Goal: Task Accomplishment & Management: Manage account settings

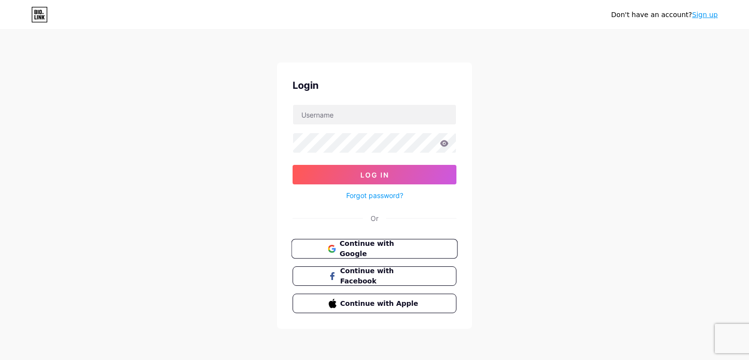
click at [361, 248] on span "Continue with Google" at bounding box center [379, 248] width 81 height 21
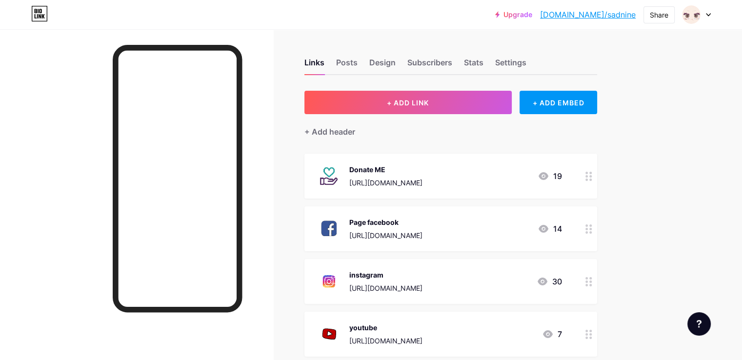
click at [704, 10] on div at bounding box center [696, 15] width 28 height 18
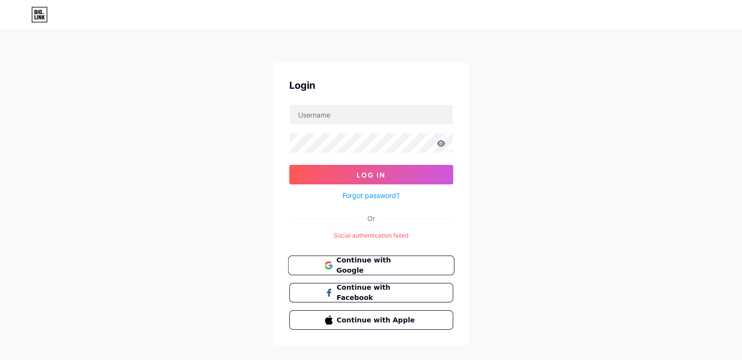
click at [380, 256] on button "Continue with Google" at bounding box center [371, 266] width 166 height 20
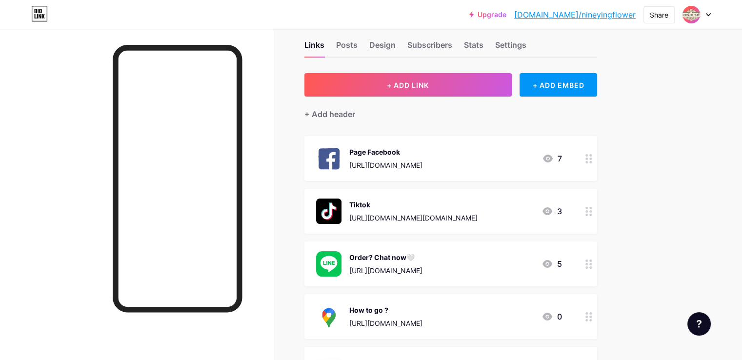
scroll to position [49, 0]
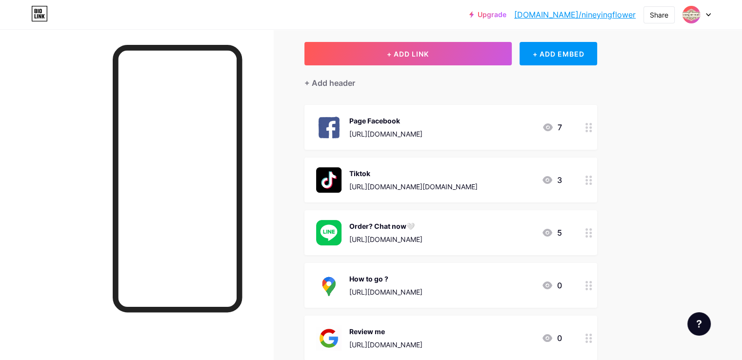
click at [597, 240] on div at bounding box center [588, 232] width 17 height 45
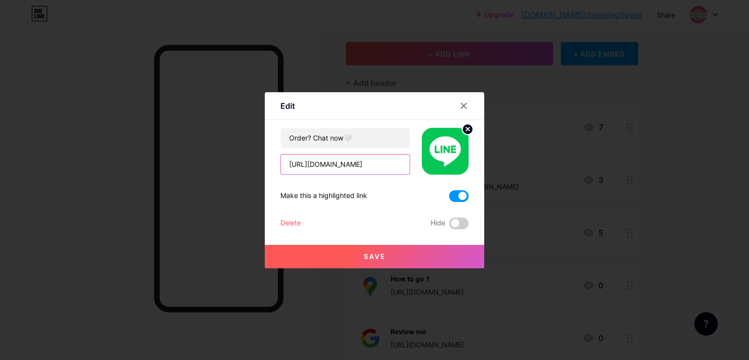
click at [374, 170] on input "https://lin.ee/BVsf9Bd" at bounding box center [345, 165] width 129 height 20
click at [374, 171] on input "https://lin.ee/BVsf9Bd" at bounding box center [345, 165] width 129 height 20
click at [373, 171] on input "https://lin.ee/BVsf9Bd" at bounding box center [345, 165] width 129 height 20
paste input "v9vs6dJ"
type input "https://lin.ee/v9vs6dJ"
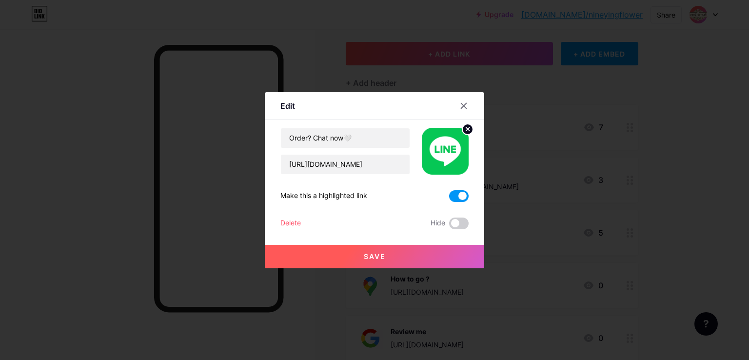
click at [386, 251] on button "Save" at bounding box center [374, 256] width 219 height 23
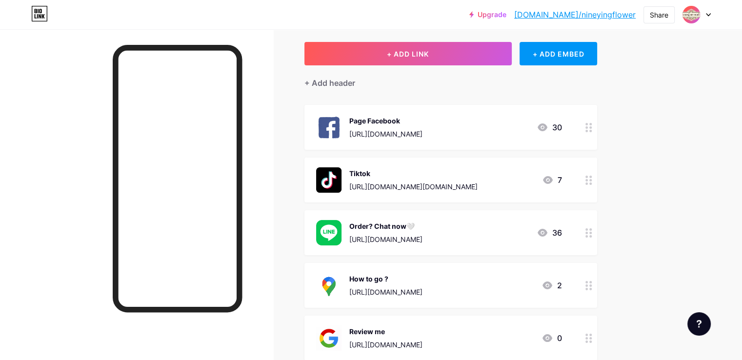
click at [495, 230] on div "Order? Chat now🤍 https://lin.ee/v9vs6dJ 36" at bounding box center [439, 232] width 246 height 25
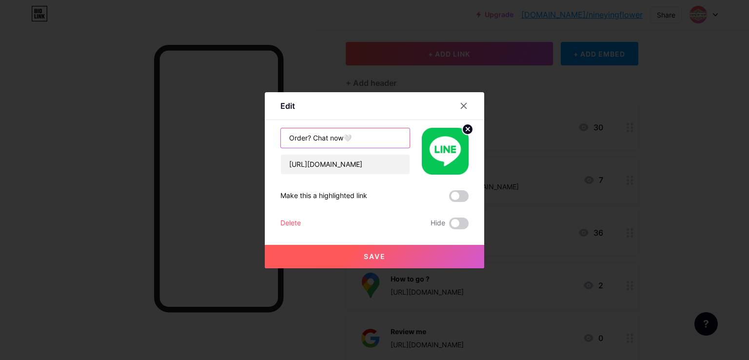
click at [378, 141] on input "Order? Chat now🤍" at bounding box center [345, 138] width 129 height 20
type input "Order? Chat now🤍 or @8888w"
click at [374, 264] on button "Save" at bounding box center [374, 256] width 219 height 23
